Goal: Find specific page/section: Find specific page/section

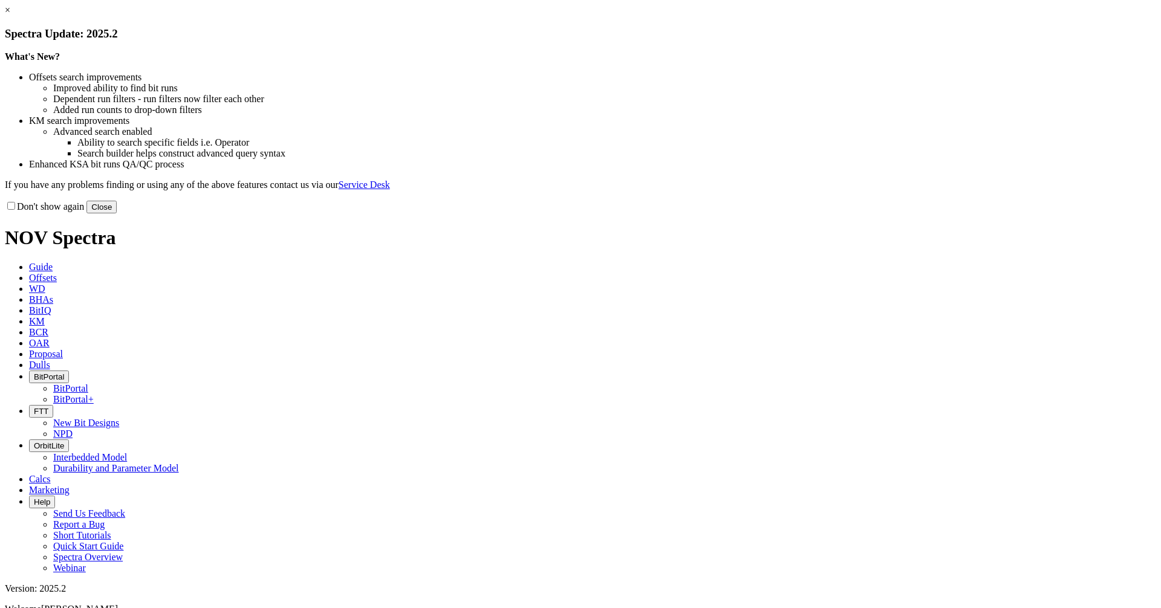
click at [117, 213] on button "Close" at bounding box center [101, 207] width 30 height 13
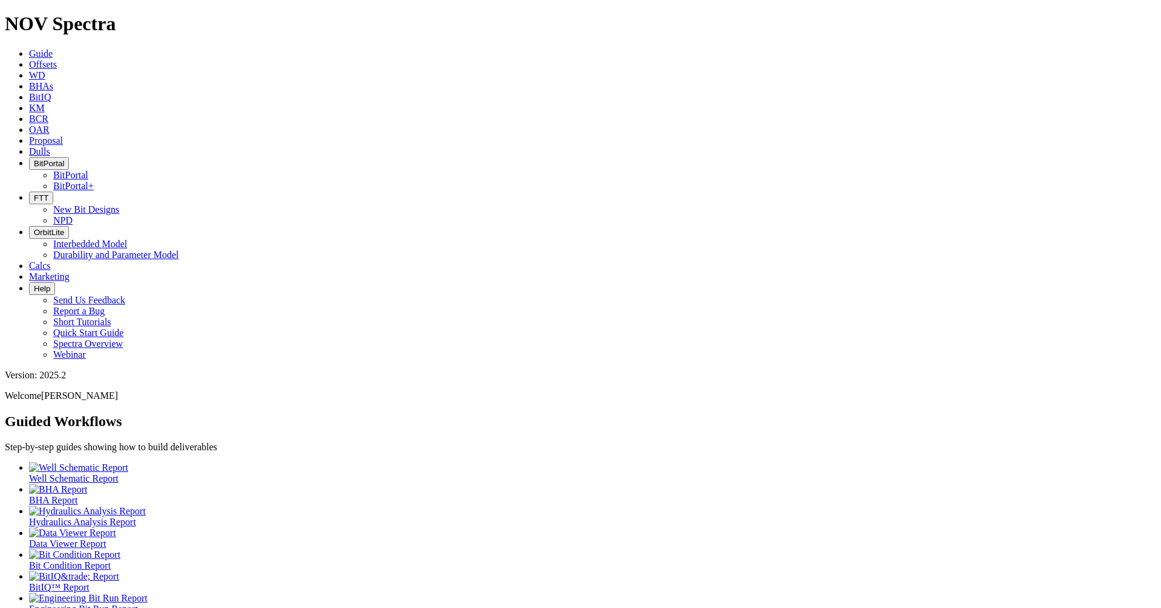
click at [53, 192] on button "FTT" at bounding box center [41, 198] width 24 height 13
click at [119, 204] on link "New Bit Designs" at bounding box center [86, 209] width 66 height 10
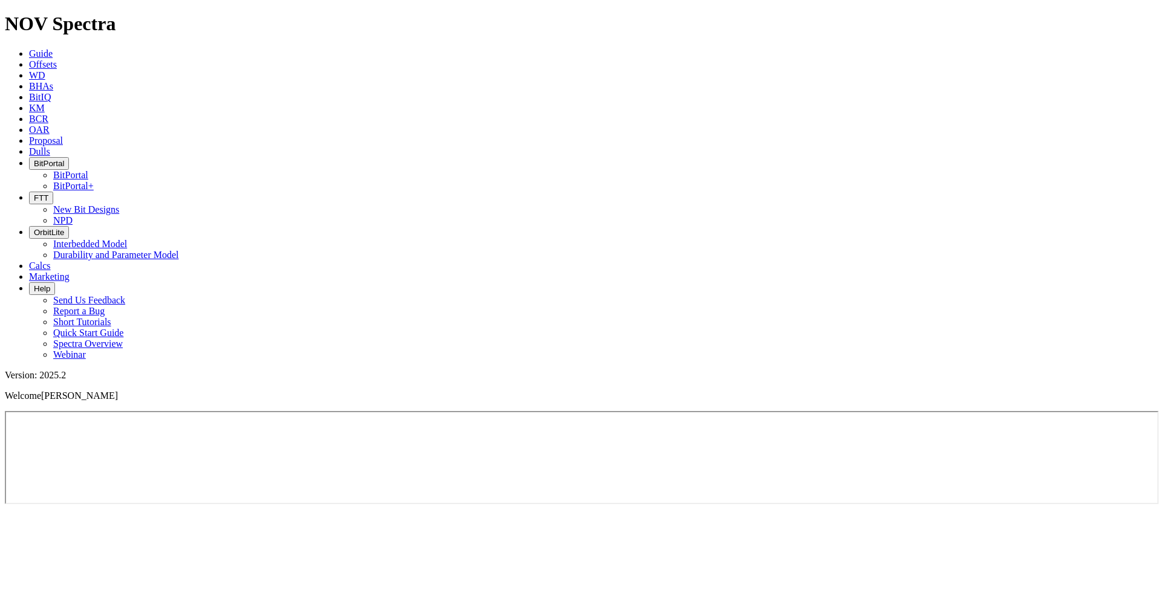
drag, startPoint x: 633, startPoint y: 25, endPoint x: 625, endPoint y: 22, distance: 8.2
click at [53, 192] on button "FTT" at bounding box center [41, 198] width 24 height 13
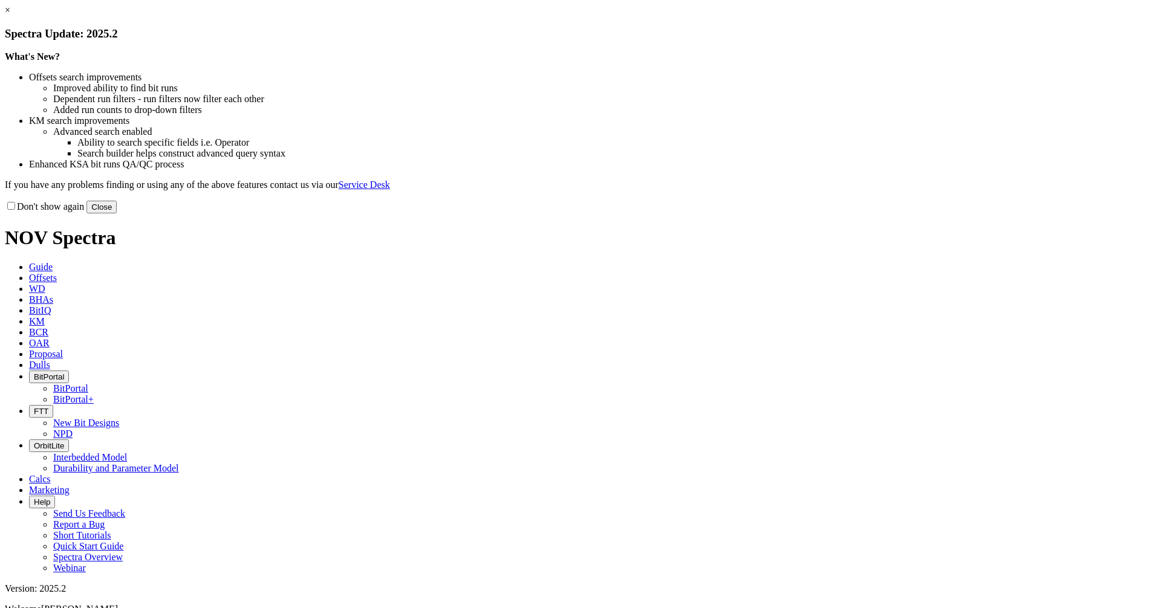
click at [117, 213] on button "Close" at bounding box center [101, 207] width 30 height 13
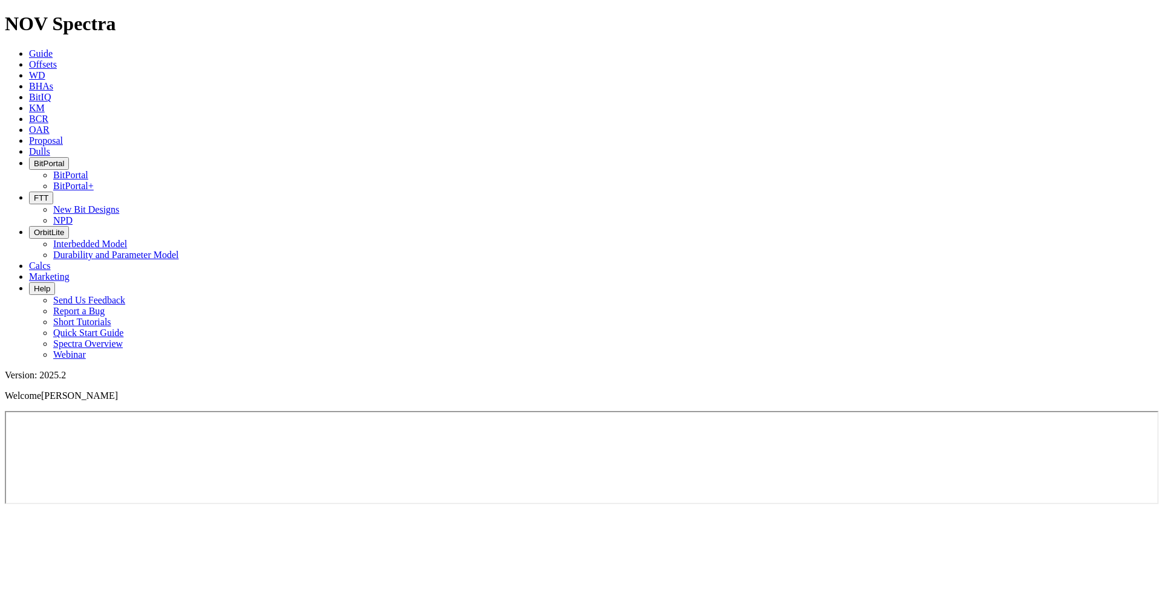
click at [53, 192] on button "FTT" at bounding box center [41, 198] width 24 height 13
click at [73, 215] on link "NPD" at bounding box center [62, 220] width 19 height 10
click at [64, 159] on span "BitPortal" at bounding box center [49, 163] width 30 height 9
click at [88, 170] on link "BitPortal" at bounding box center [70, 175] width 35 height 10
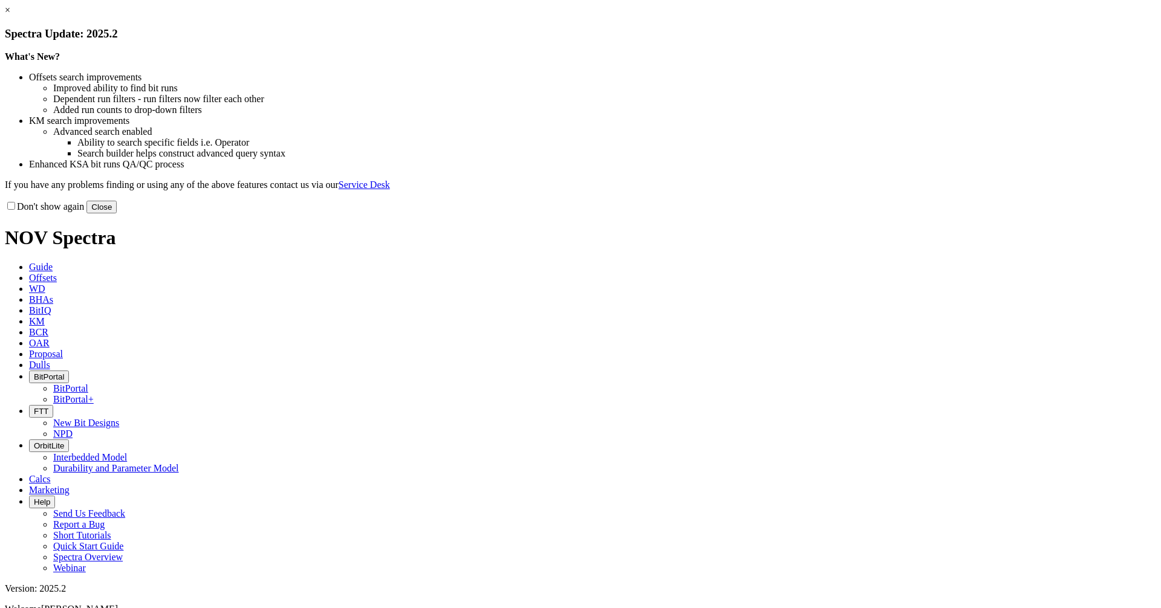
drag, startPoint x: 837, startPoint y: 330, endPoint x: 810, endPoint y: 316, distance: 30.3
click at [117, 213] on button "Close" at bounding box center [101, 207] width 30 height 13
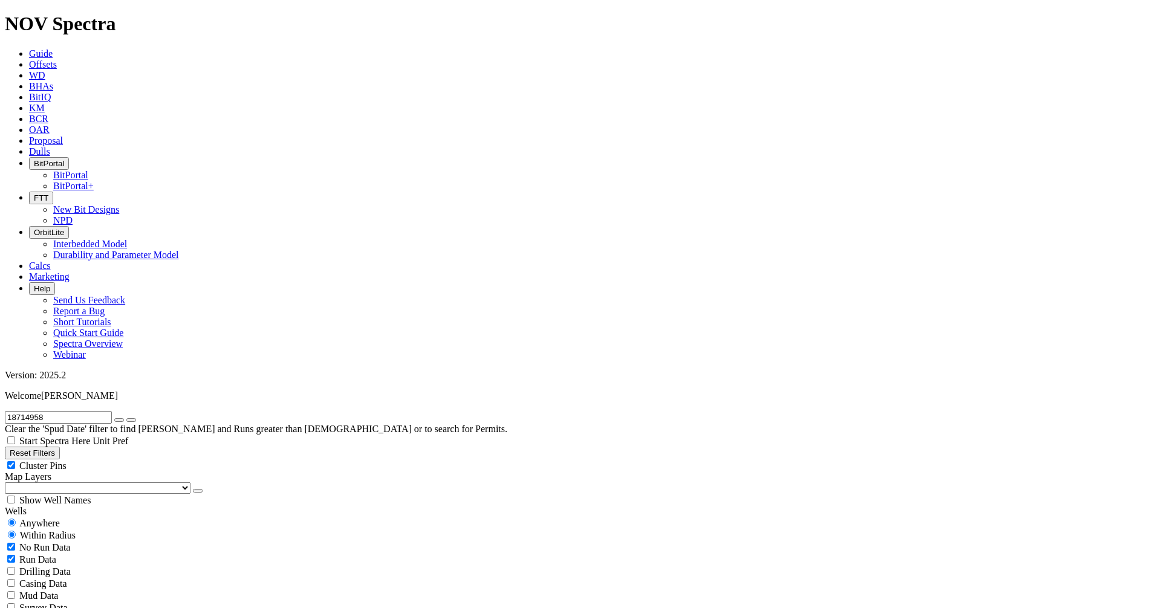
radio input "false"
radio input "true"
click at [90, 411] on input "18714958" at bounding box center [58, 417] width 107 height 13
click at [44, 518] on span "Anywhere" at bounding box center [39, 523] width 41 height 10
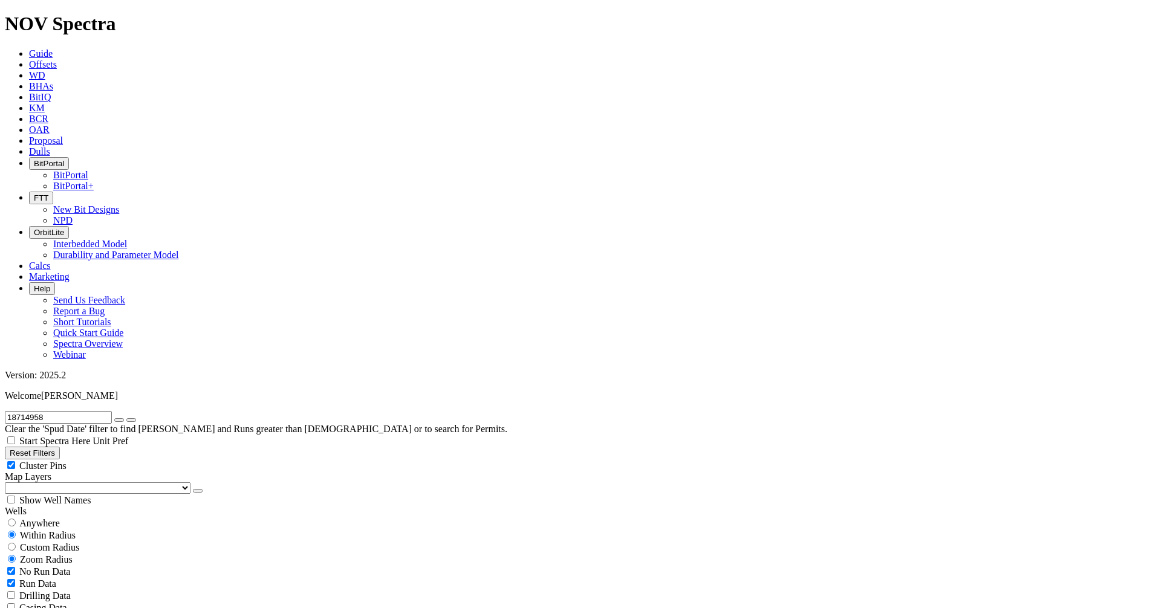
radio input "true"
radio input "false"
click at [131, 420] on icon "submit" at bounding box center [131, 420] width 0 height 0
click at [50, 284] on span "Help" at bounding box center [42, 288] width 16 height 9
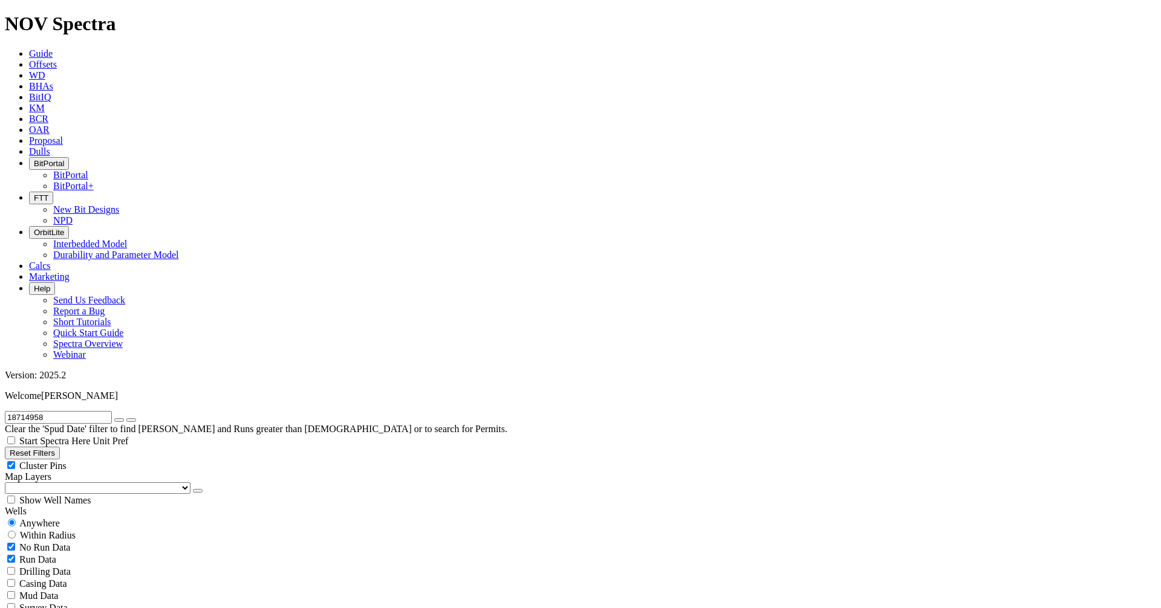
click at [846, 48] on ul "Guide Offsets WD BHAs BitIQ KM BCR OAR Proposal EBRR Dulls BitPortal BitPortal …" at bounding box center [580, 204] width 1151 height 312
click at [55, 282] on button "Help" at bounding box center [42, 288] width 26 height 13
click at [105, 306] on link "Report a Bug" at bounding box center [78, 311] width 51 height 10
radio input "false"
radio input "true"
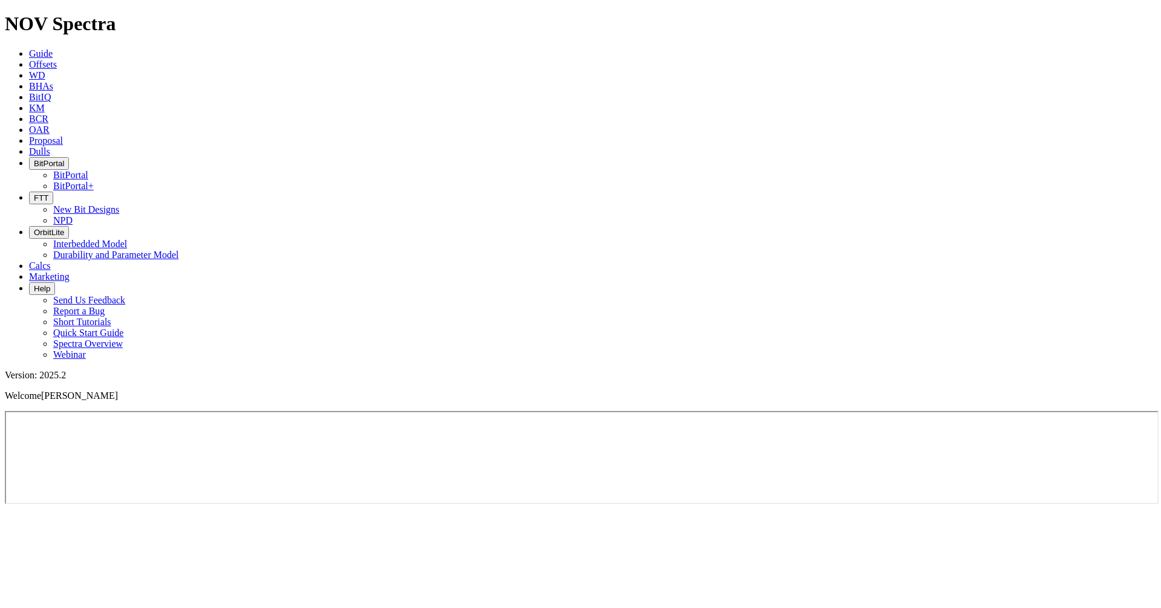
click at [69, 157] on button "BitPortal" at bounding box center [49, 163] width 40 height 13
click at [94, 181] on link "BitPortal+" at bounding box center [73, 186] width 41 height 10
click at [69, 157] on button "BitPortal" at bounding box center [49, 163] width 40 height 13
click at [620, 170] on ul "BitPortal BitPortal+" at bounding box center [592, 181] width 1127 height 22
click at [69, 157] on button "BitPortal" at bounding box center [49, 163] width 40 height 13
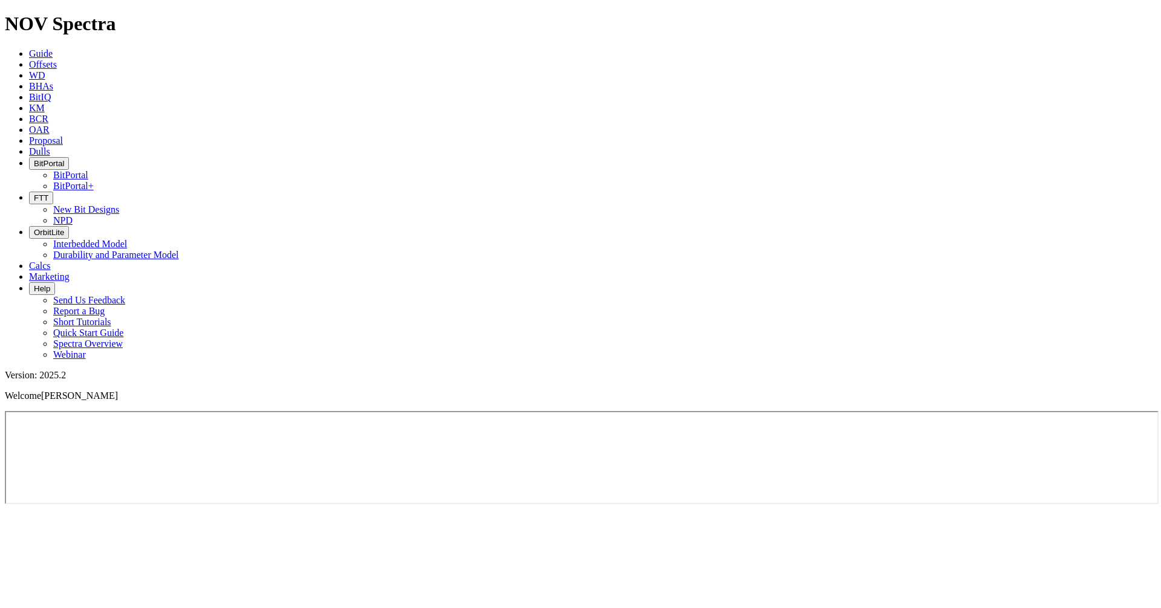
click at [88, 170] on link "BitPortal" at bounding box center [70, 175] width 35 height 10
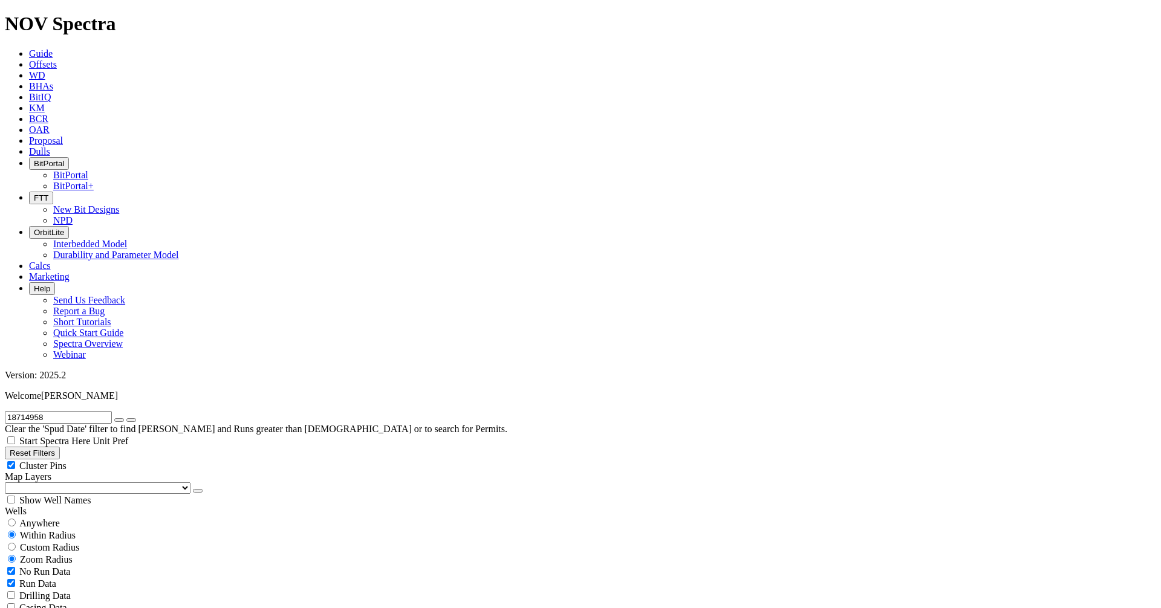
scroll to position [278, 0]
click at [64, 228] on span "OrbitLite" at bounding box center [49, 232] width 30 height 9
click at [127, 239] on link "Interbedded Model" at bounding box center [90, 244] width 74 height 10
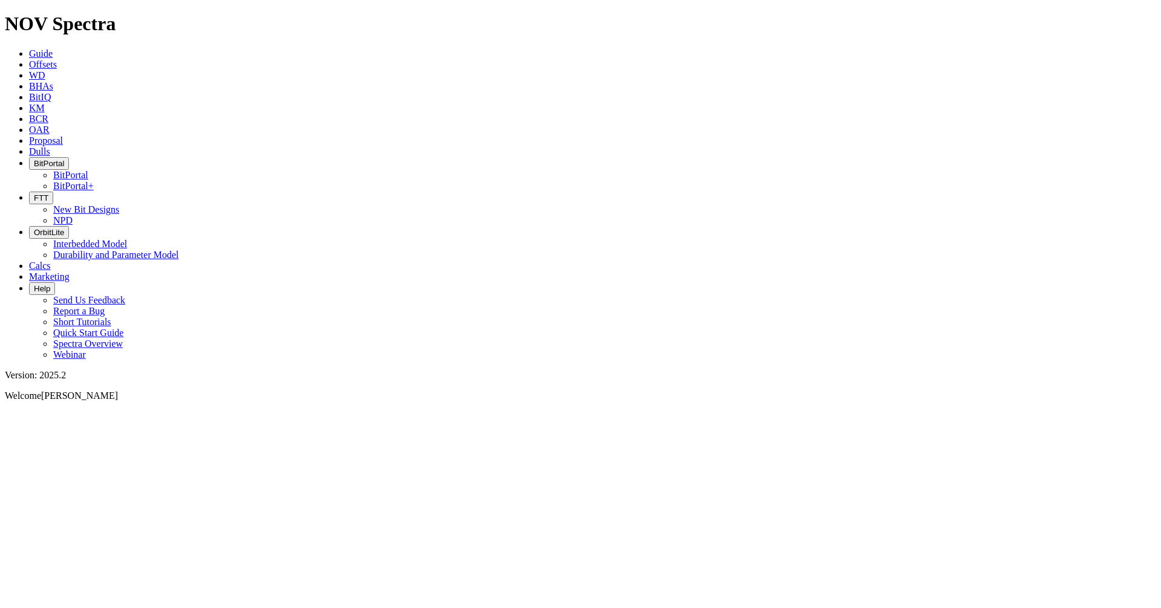
click at [69, 226] on button "OrbitLite" at bounding box center [49, 232] width 40 height 13
click at [179, 250] on link "Durability and Parameter Model" at bounding box center [116, 255] width 126 height 10
